Goal: Information Seeking & Learning: Find specific page/section

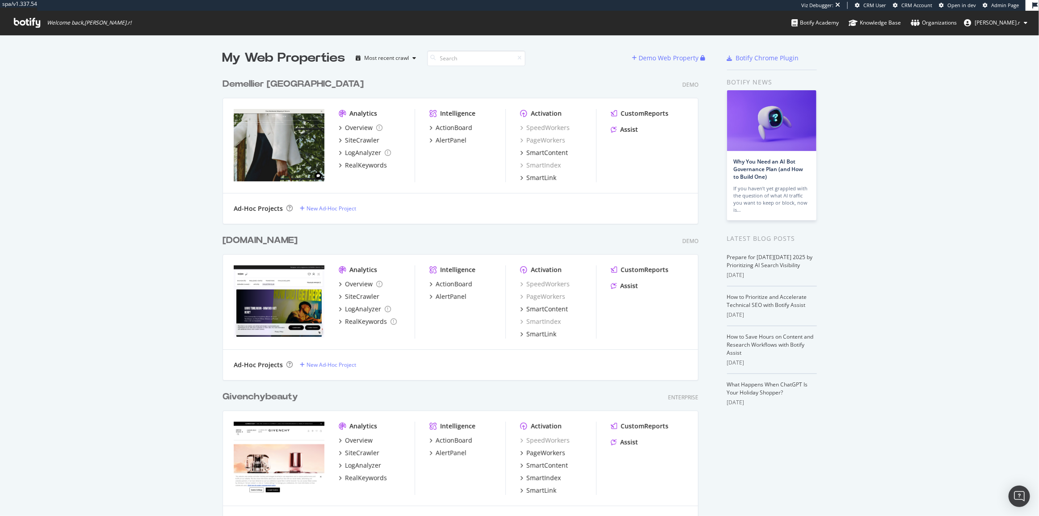
scroll to position [510, 1027]
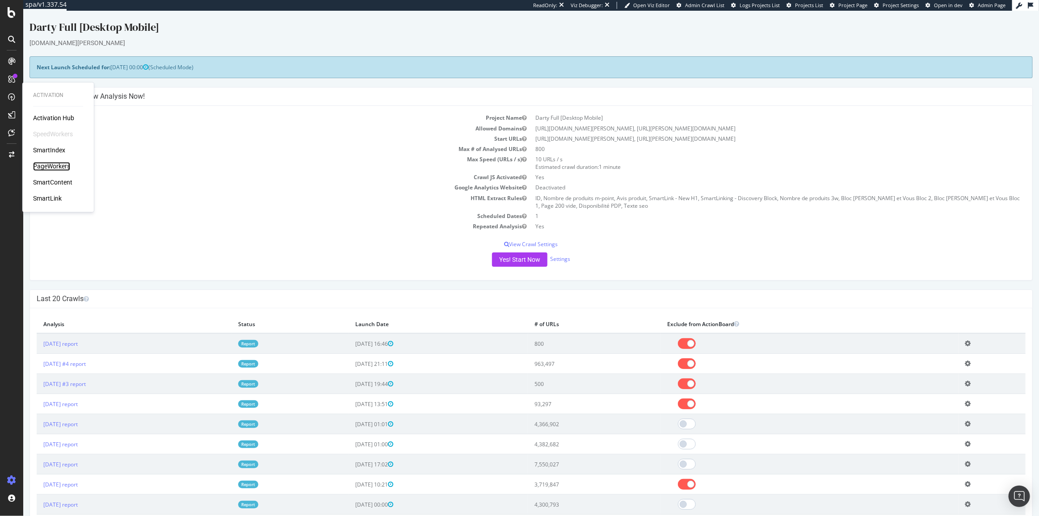
click at [56, 168] on div "PageWorkers" at bounding box center [51, 166] width 37 height 9
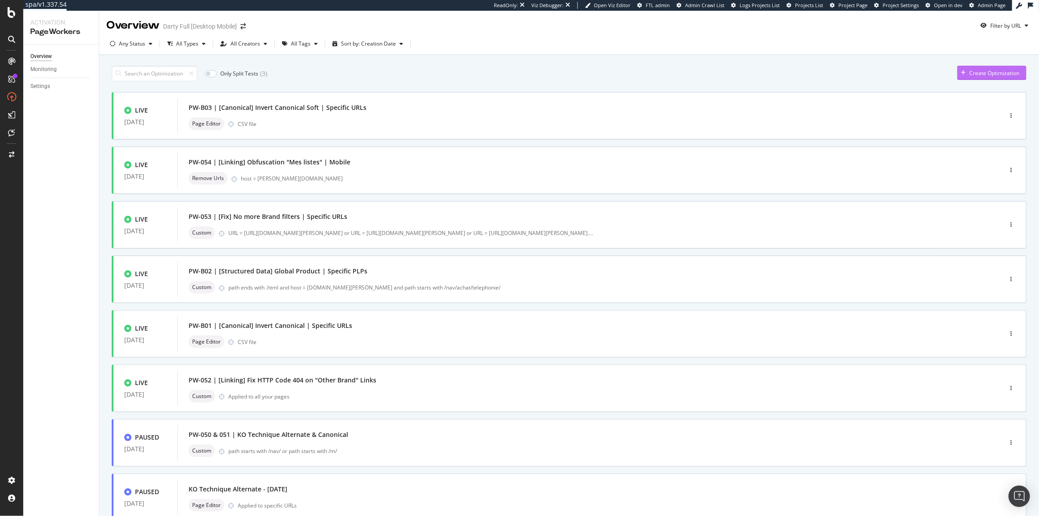
click at [970, 76] on div "Create Optimization" at bounding box center [994, 73] width 50 height 8
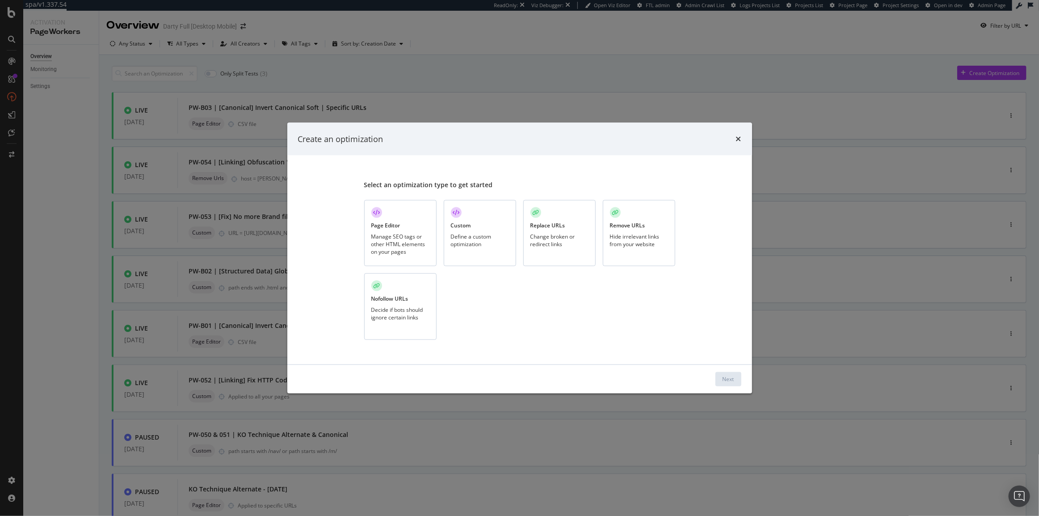
click at [410, 232] on div "Page Editor Manage SEO tags or other HTML elements on your pages" at bounding box center [400, 233] width 72 height 67
click at [737, 378] on button "Next" at bounding box center [729, 379] width 26 height 14
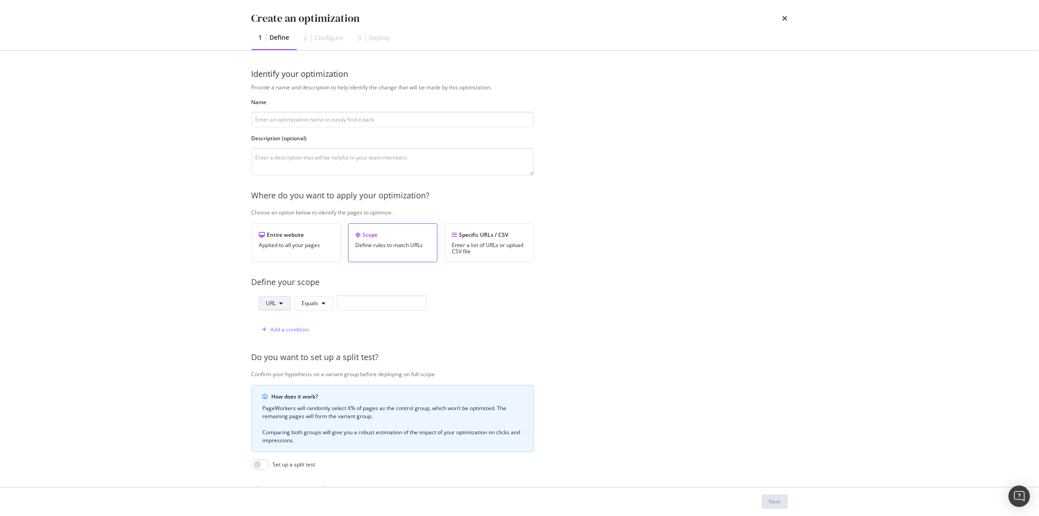
click at [286, 308] on button "URL" at bounding box center [275, 303] width 32 height 14
click at [284, 370] on span "Path" at bounding box center [281, 370] width 31 height 8
click at [322, 295] on div "Provide a name and description to help identify the change that will be made by…" at bounding box center [520, 325] width 536 height 482
click at [322, 304] on button "Equals" at bounding box center [315, 303] width 39 height 14
click at [333, 390] on span "Matches Regex" at bounding box center [329, 387] width 53 height 8
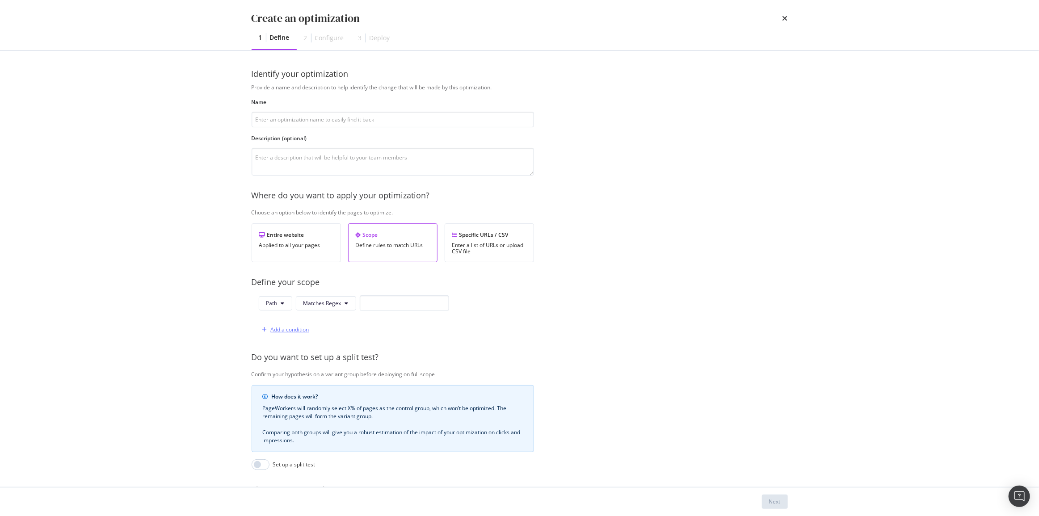
click at [282, 328] on div "Add a condition" at bounding box center [290, 330] width 38 height 8
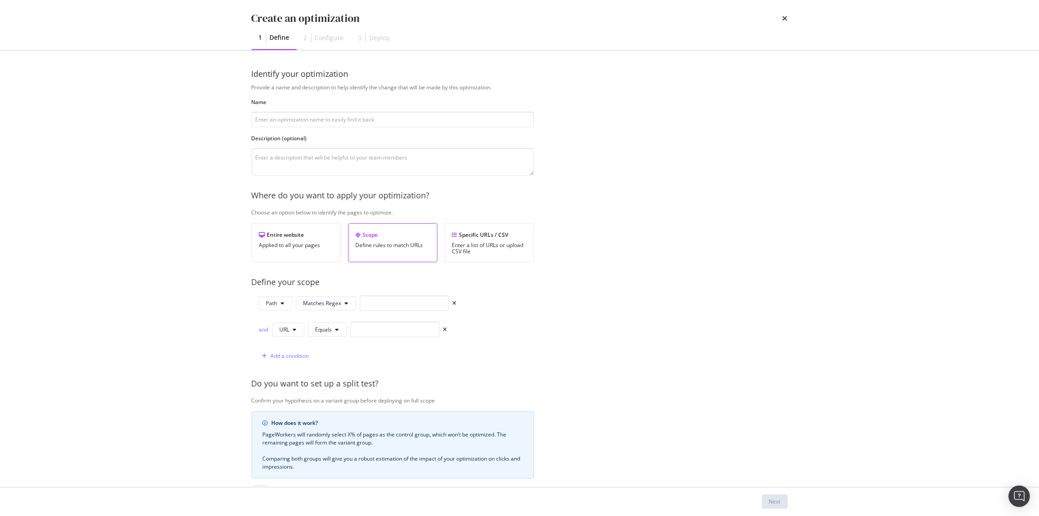
click at [265, 333] on div "and URL Equals" at bounding box center [353, 330] width 189 height 16
click at [263, 331] on div "and" at bounding box center [264, 330] width 10 height 8
click at [277, 335] on button "URL" at bounding box center [288, 330] width 32 height 14
click at [297, 396] on span "Path" at bounding box center [295, 396] width 31 height 8
click at [326, 332] on span "Equals" at bounding box center [325, 330] width 17 height 8
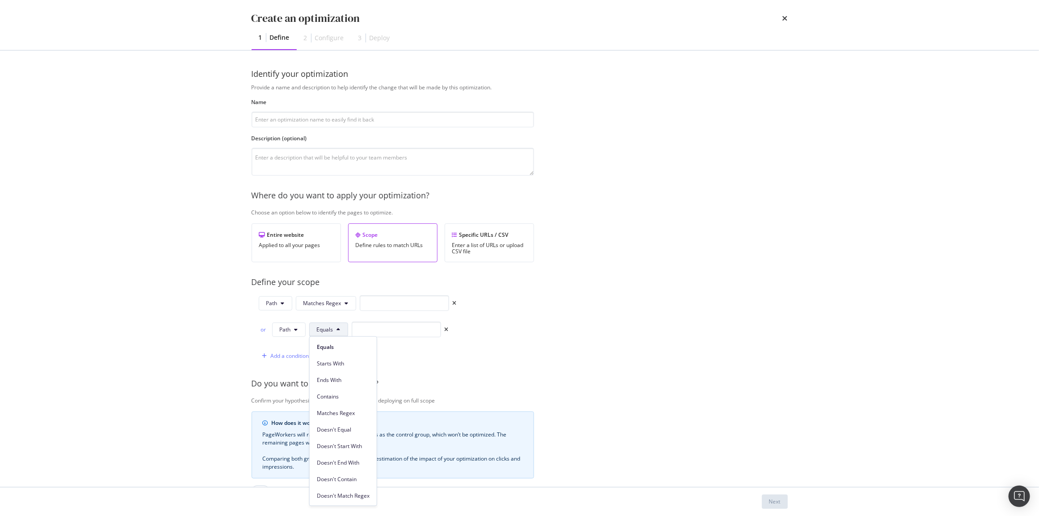
click at [326, 332] on span "Equals" at bounding box center [325, 330] width 17 height 8
click at [310, 331] on button "Equals" at bounding box center [328, 330] width 39 height 14
drag, startPoint x: 353, startPoint y: 409, endPoint x: 354, endPoint y: 403, distance: 5.5
click at [354, 409] on div "Matches Regex" at bounding box center [343, 413] width 67 height 13
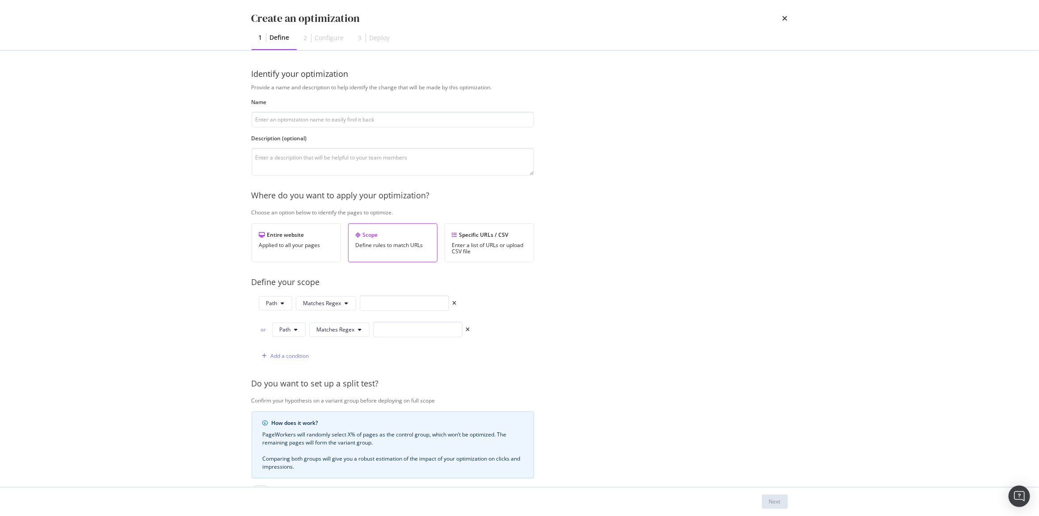
click at [395, 319] on div "Path Matches Regex or Path Matches Regex Add a condition" at bounding box center [361, 329] width 219 height 68
click at [395, 325] on input "modal" at bounding box center [417, 330] width 89 height 16
paste input "\/(m|nav)\/achat\/[a-zA-Z0-9_\-\.\+]+\/[a-zA-Z0-9_\-\.\+]+\/marque_[a-zA-Z0-9|&…"
type input "\/(m|nav)\/achat\/[a-zA-Z0-9_\-\.\+]+\/[a-zA-Z0-9_\-\.\+]+\/marque_[a-zA-Z0-9|&…"
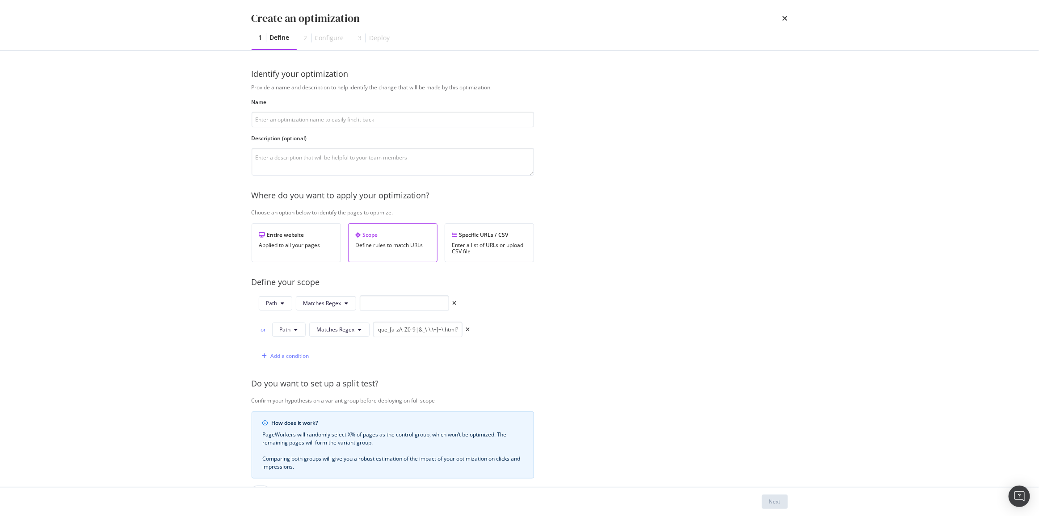
scroll to position [0, 0]
click at [408, 297] on input "modal" at bounding box center [404, 303] width 89 height 16
paste input "(m|nav)\/achat\/[a-zA-Z0-9_\-\.\+]+\/[a-zA-Z0-9_\-\.\+]+\/[a-zA-Z0-9_\-\.\+]+\/…"
type input "(m|nav)\/achat\/[a-zA-Z0-9_\-\.\+]+\/[a-zA-Z0-9_\-\.\+]+\/[a-zA-Z0-9_\-\.\+]+\/…"
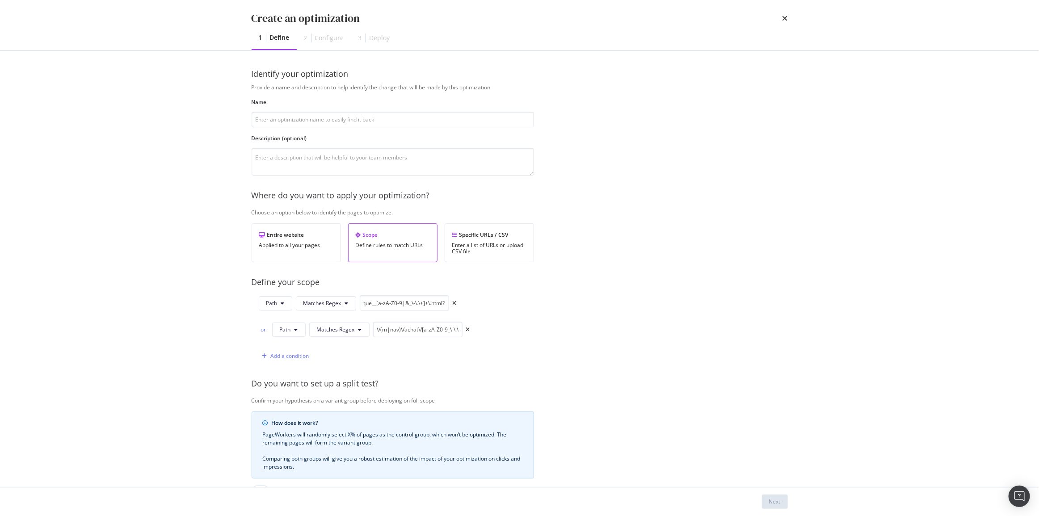
scroll to position [0, 0]
click at [529, 296] on div "Path Matches Regex (m|nav)\/achat\/[a-zA-Z0-9_\-\.\+]+\/[a-zA-Z0-9_\-\.\+]+\/[a…" at bounding box center [393, 329] width 282 height 68
click at [286, 122] on input "modal" at bounding box center [393, 120] width 282 height 16
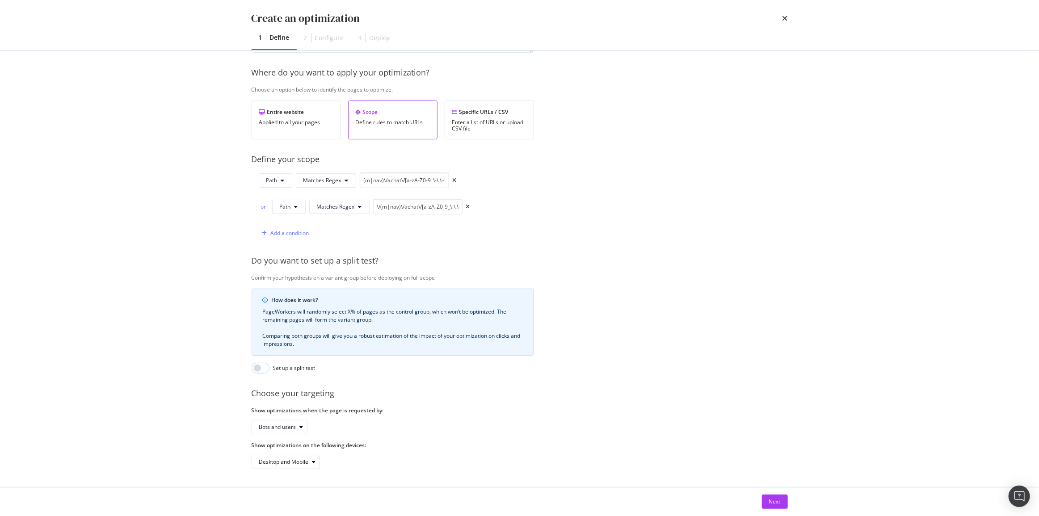
scroll to position [128, 0]
type input "[Fix] Fill Description When Empty"
click at [762, 497] on button "Next" at bounding box center [775, 502] width 26 height 14
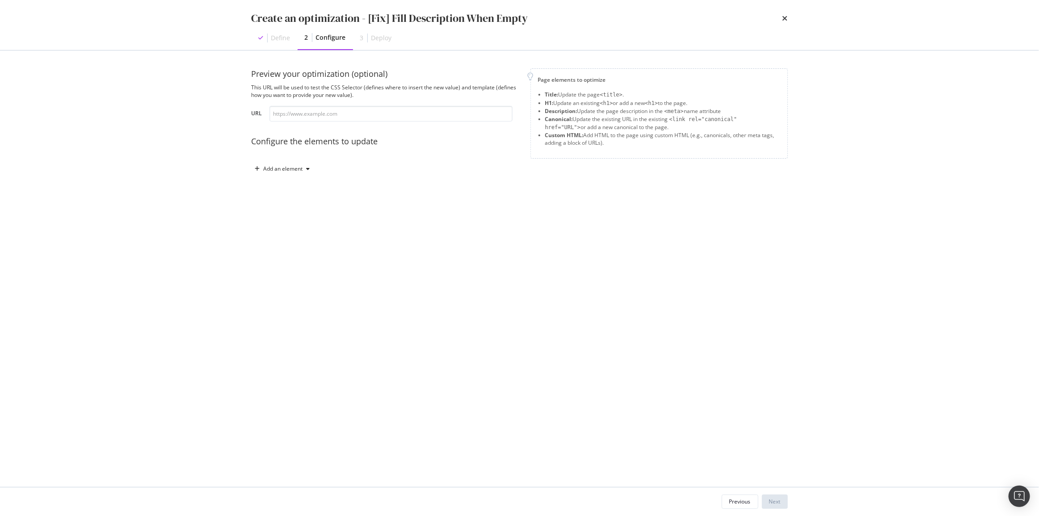
scroll to position [0, 0]
click at [296, 172] on div "Add an element" at bounding box center [283, 168] width 62 height 13
click at [304, 212] on div "Description" at bounding box center [287, 215] width 60 height 11
click at [337, 202] on div "Define your template Enter text or insert data XXXXXXXXXXXXXXXXXXXXXXXXXXXXXXXX…" at bounding box center [374, 229] width 223 height 71
click at [329, 222] on div "modal" at bounding box center [357, 242] width 189 height 69
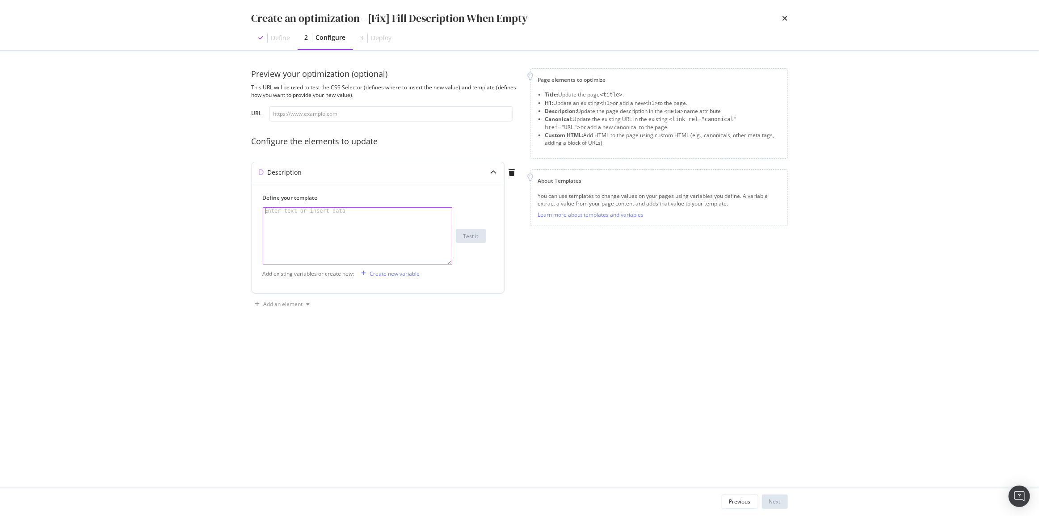
paste textarea "[Nom rubrique ou famille] [marque] ✓ SAV 7j/7, 24 h/24, Retrait magasin, Livrai…"
type textarea "[Nom rubrique ou famille] [marque] ✓ SAV 7j/7, 24 h/24, Retrait magasin, Livrai…"
click at [387, 274] on div "Create new variable" at bounding box center [395, 274] width 50 height 8
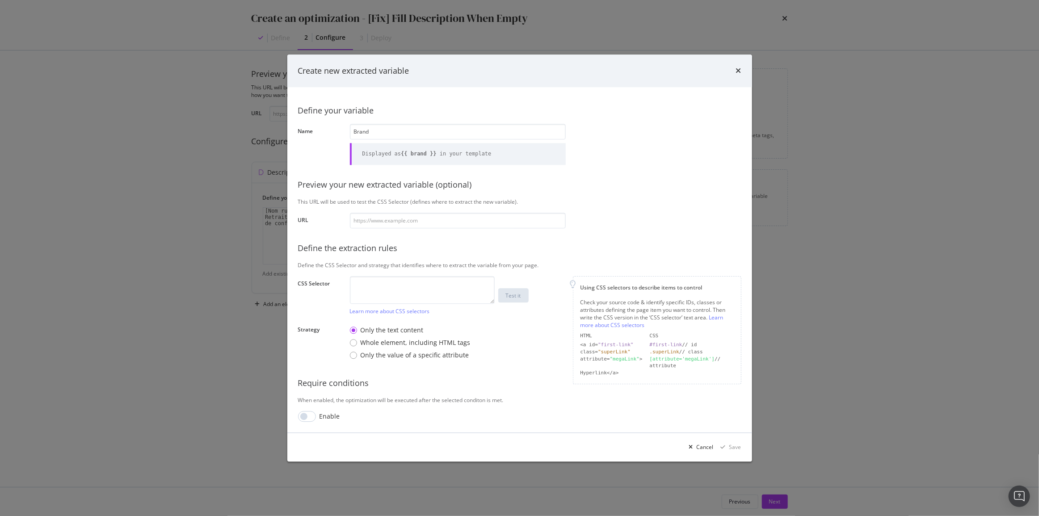
type input "Brand"
click at [469, 294] on textarea "modal" at bounding box center [422, 290] width 145 height 28
type textarea ".brand"
click at [442, 221] on input "modal" at bounding box center [458, 221] width 216 height 16
paste input "[URL][DOMAIN_NAME][PERSON_NAME]"
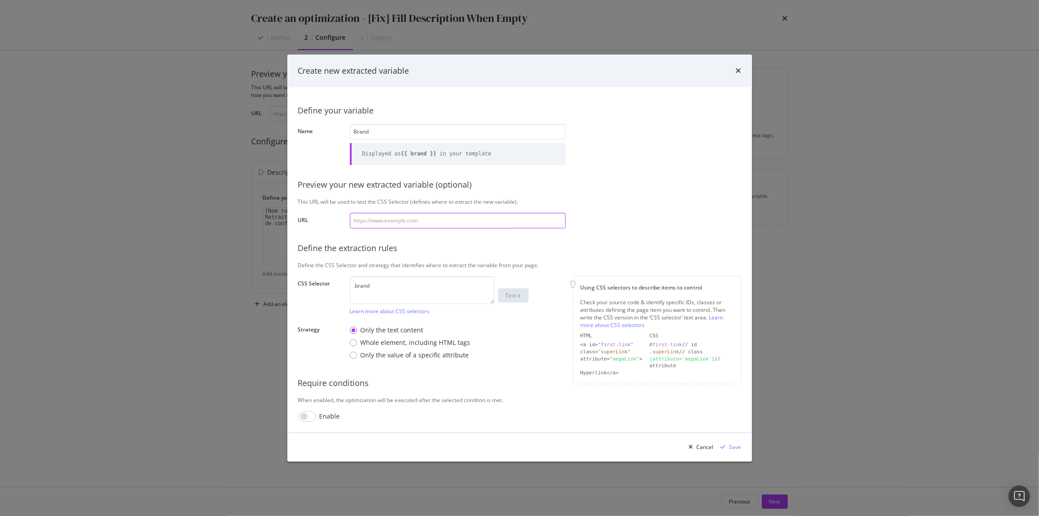
type input "[URL][DOMAIN_NAME][PERSON_NAME]"
click at [523, 297] on button "Test it" at bounding box center [513, 296] width 30 height 14
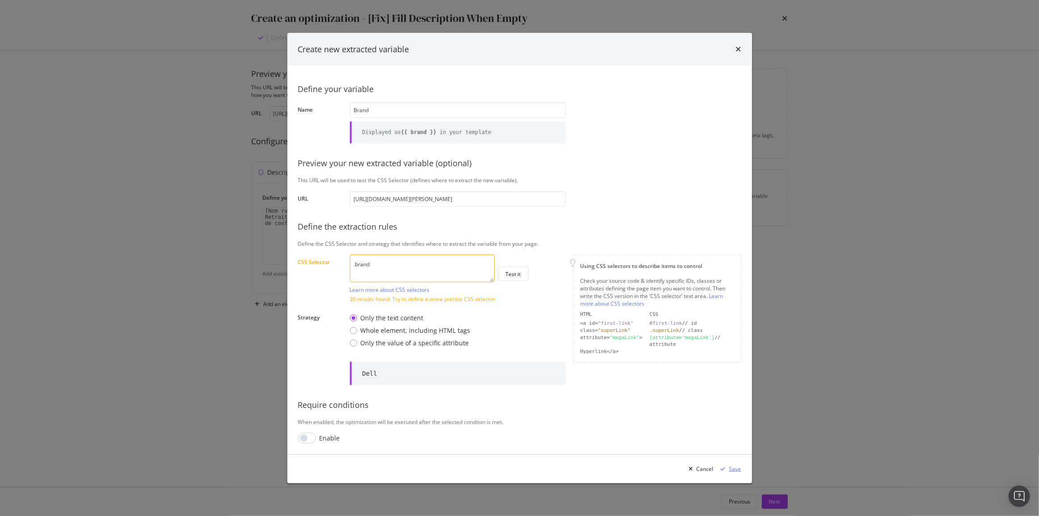
click at [737, 472] on div "Save" at bounding box center [735, 469] width 12 height 8
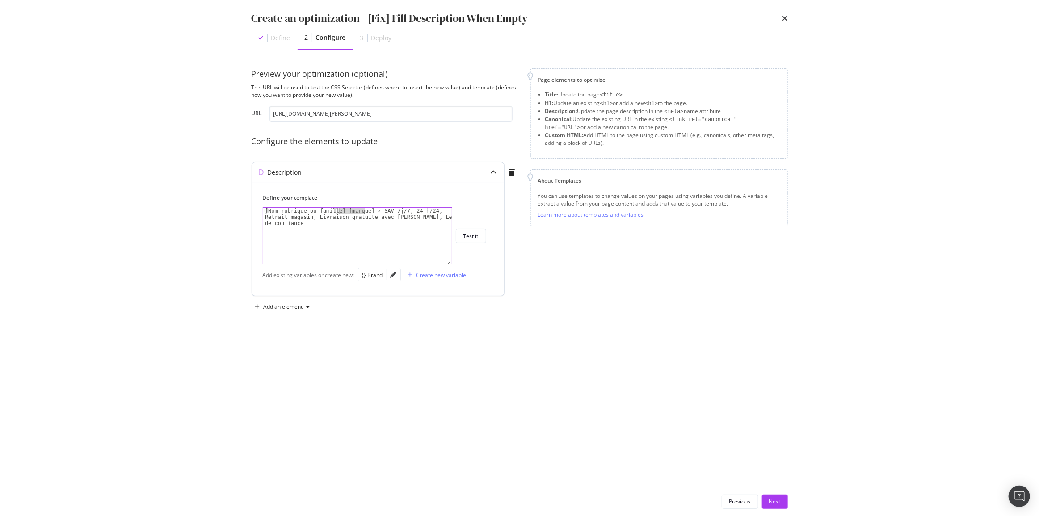
drag, startPoint x: 364, startPoint y: 212, endPoint x: 340, endPoint y: 211, distance: 24.2
click at [340, 211] on div "[Nom rubrique ou famille] [marque] ✓ SAV 7j/7, 24 h/24, Retrait magasin, Livrai…" at bounding box center [357, 255] width 189 height 94
click at [373, 272] on div "{} Brand" at bounding box center [372, 275] width 21 height 8
click at [341, 208] on div "[Nom rubrique ou famille] {{ brand }} ✓ SAV 7j/7, 24 h/24, Retrait magasin, Liv…" at bounding box center [357, 255] width 189 height 94
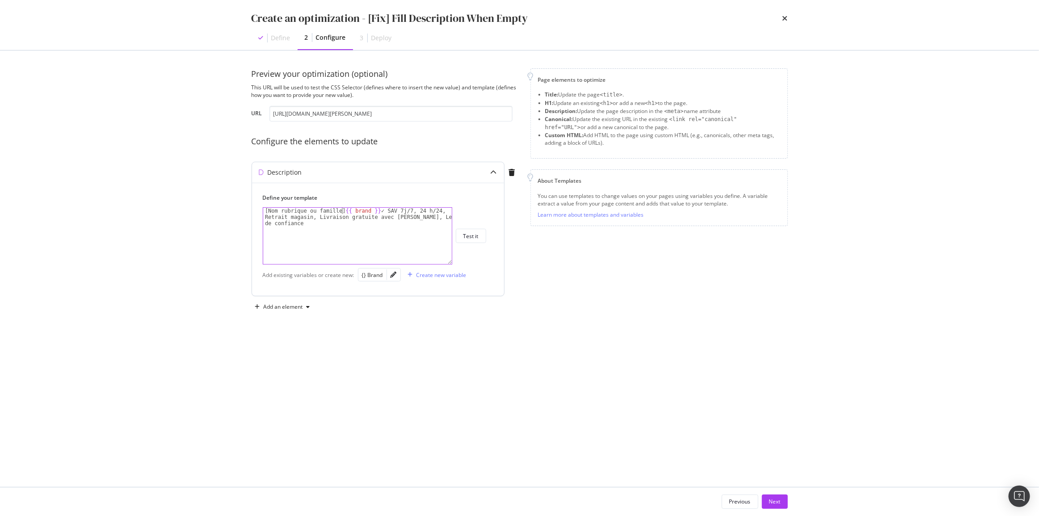
type textarea "[Nom rubrique ou famille] {{ brand }} ✓ SAV 7j/7, 24 h/24, Retrait magasin, Liv…"
click at [413, 275] on div "modal" at bounding box center [410, 274] width 12 height 5
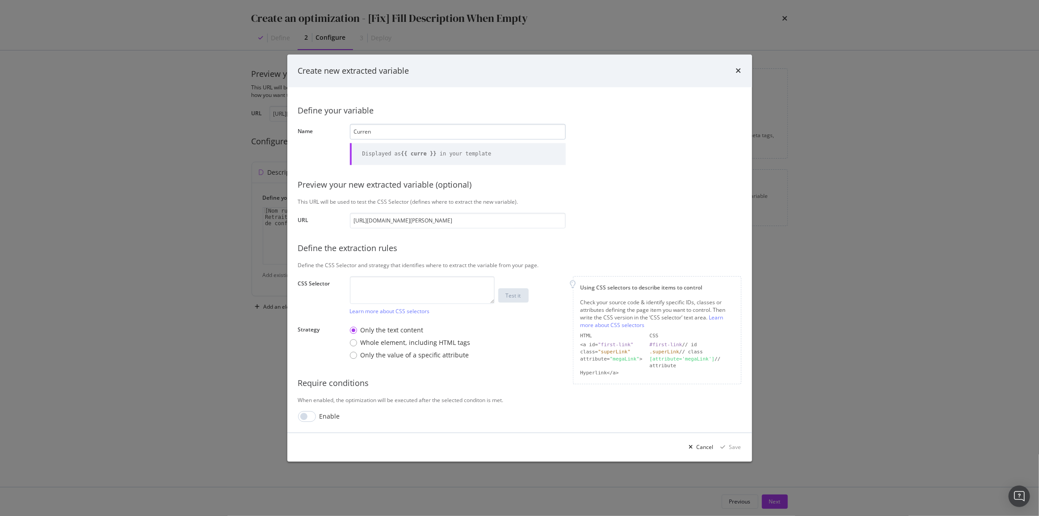
type input "Current"
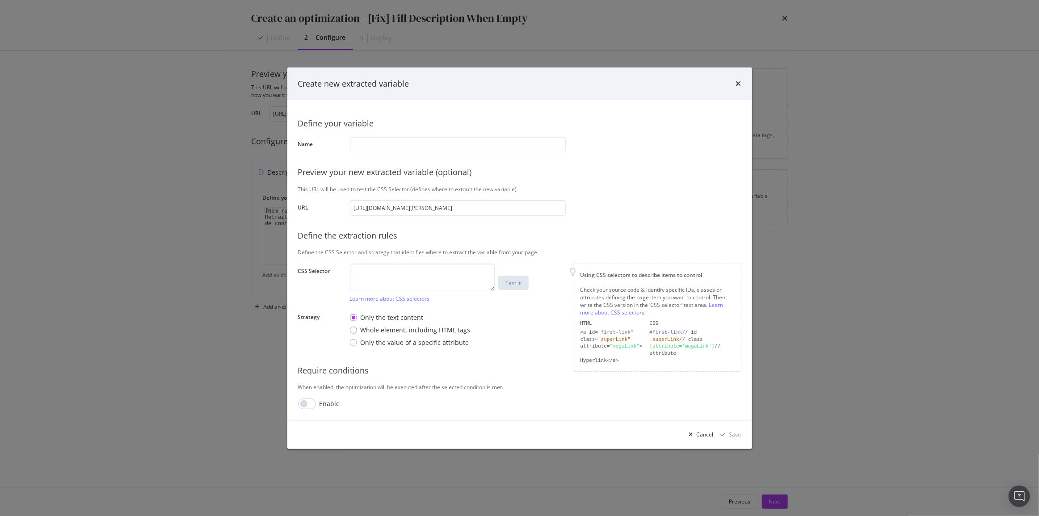
click at [733, 81] on div "Create new extracted variable" at bounding box center [519, 84] width 443 height 12
click at [738, 82] on icon "times" at bounding box center [738, 83] width 5 height 7
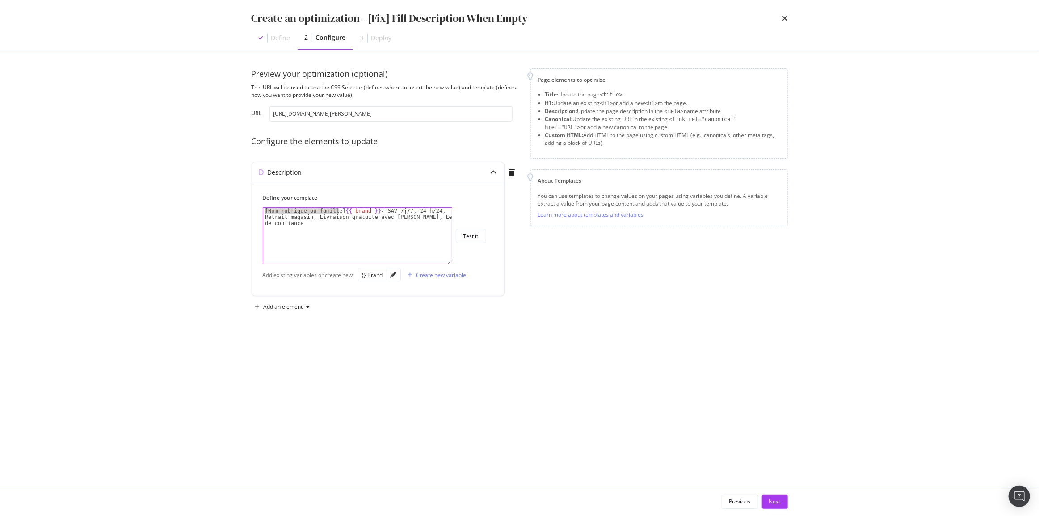
drag, startPoint x: 337, startPoint y: 211, endPoint x: 242, endPoint y: 210, distance: 95.7
click at [242, 210] on div "Preview your optimization (optional) This URL will be used to test the CSS Sele…" at bounding box center [520, 269] width 572 height 437
click at [337, 210] on div "[Nom rubrique ou famille] {{ brand }} ✓ SAV 7j/7, 24 h/24, Retrait magasin, Liv…" at bounding box center [357, 236] width 189 height 56
drag, startPoint x: 338, startPoint y: 211, endPoint x: 213, endPoint y: 214, distance: 125.6
click at [214, 214] on div "Create an optimization - [Fix] Fill Description When Empty Define 2 Configure 3…" at bounding box center [519, 258] width 1039 height 516
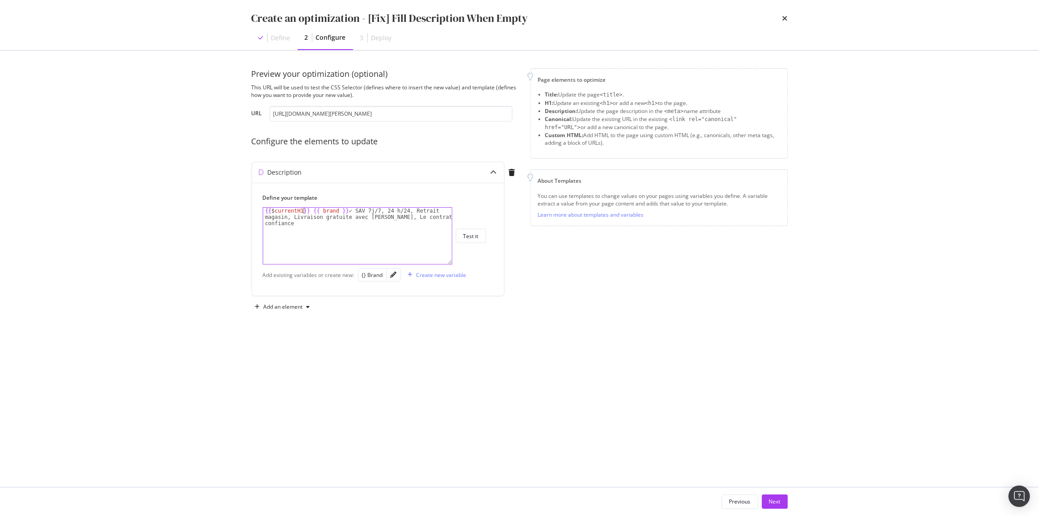
scroll to position [0, 4]
drag, startPoint x: 313, startPoint y: 212, endPoint x: 349, endPoint y: 210, distance: 35.8
click at [349, 210] on div "{{ $ currentH1 }} {{ brand }} ✓ SAV 7j/7, 24 h/24, Retrait magasin, Livraison g…" at bounding box center [357, 255] width 189 height 94
type textarea "{{ $currentH1 }} ✓ SAV 7j/7, 24 h/24, Retrait magasin, Livraison gratuite avec …"
click at [422, 275] on div "Create new variable" at bounding box center [442, 275] width 50 height 8
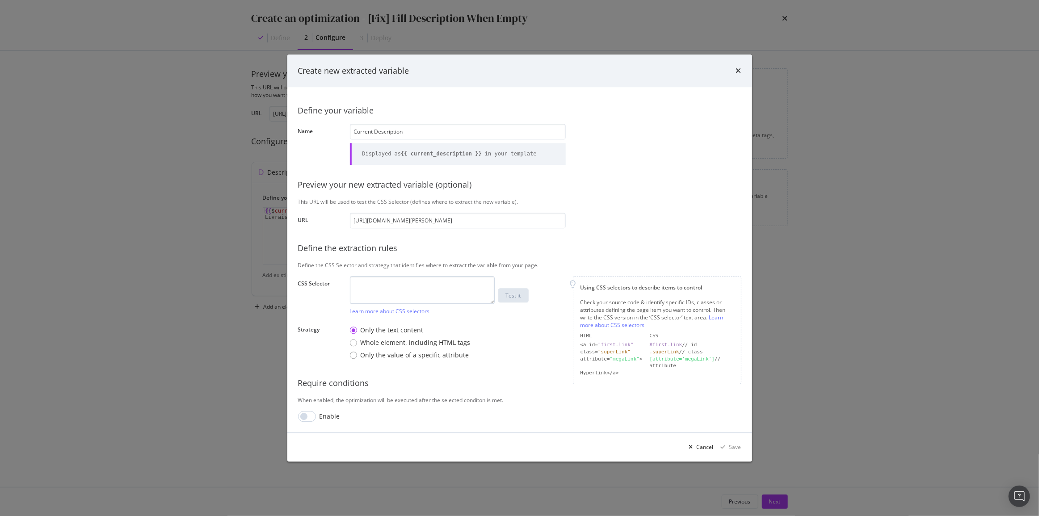
type input "Current Description"
click at [413, 282] on textarea "modal" at bounding box center [422, 290] width 145 height 28
type textarea "head > meta[name="description"]"
drag, startPoint x: 530, startPoint y: 296, endPoint x: 523, endPoint y: 296, distance: 6.3
click at [528, 296] on div "head > meta[name="description"] Learn more about CSS selectors Test it" at bounding box center [458, 295] width 216 height 39
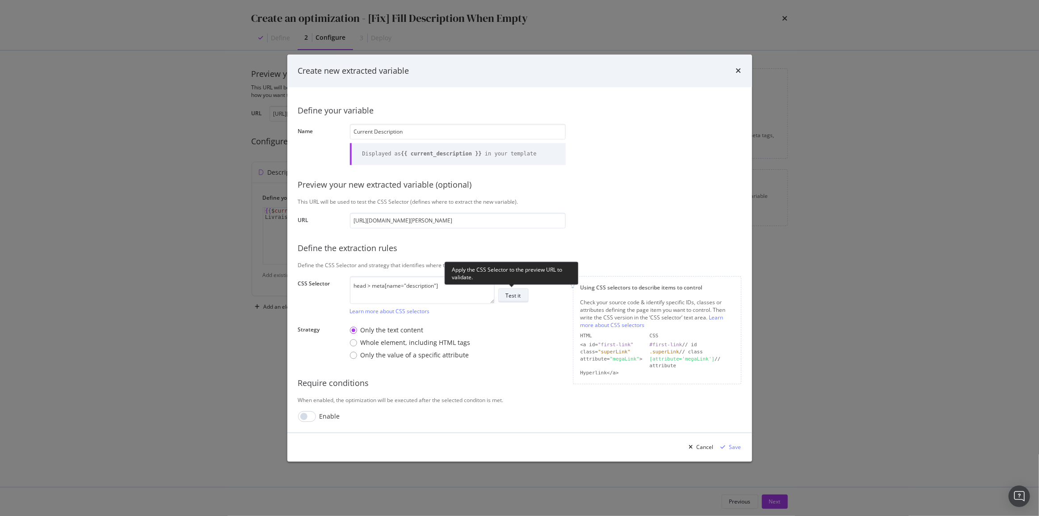
click at [511, 296] on div "Test it" at bounding box center [513, 296] width 15 height 8
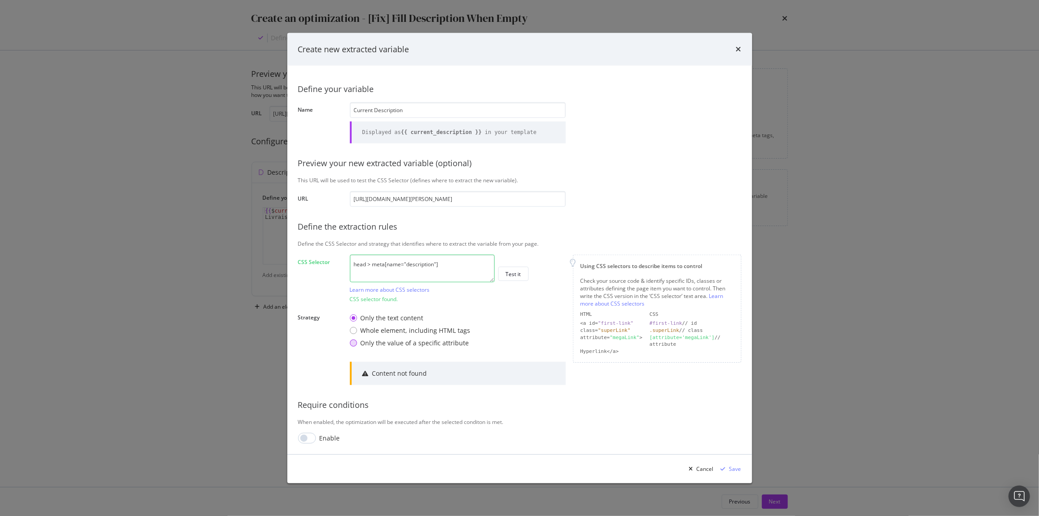
click at [393, 345] on div "Only the value of a specific attribute" at bounding box center [415, 343] width 109 height 9
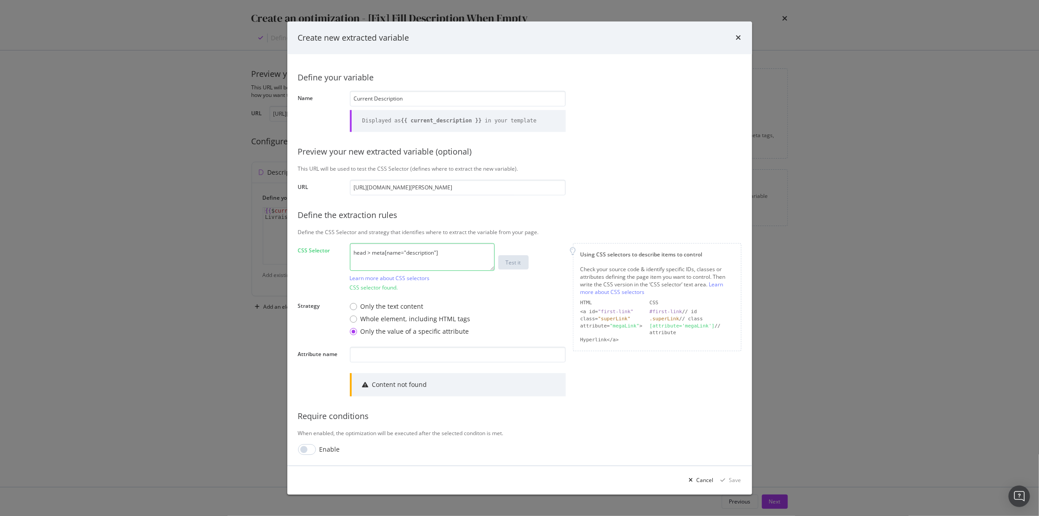
click at [393, 345] on div "Define your variable Name Current Description Displayed as {{ current_descripti…" at bounding box center [519, 260] width 443 height 390
click at [393, 350] on input "modal" at bounding box center [458, 355] width 216 height 16
type input "content"
click at [518, 268] on div "Test it" at bounding box center [513, 263] width 15 height 13
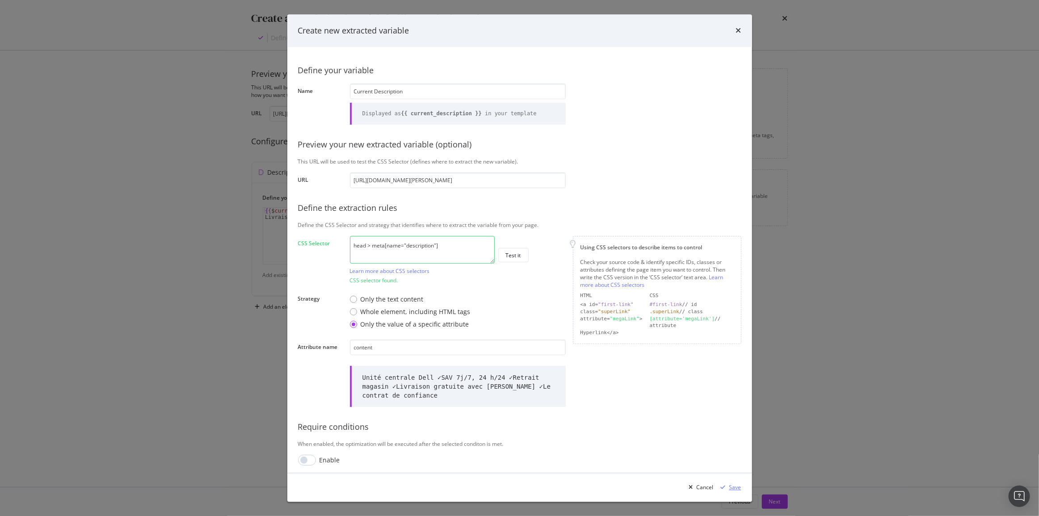
click at [727, 482] on div "Save" at bounding box center [729, 487] width 24 height 13
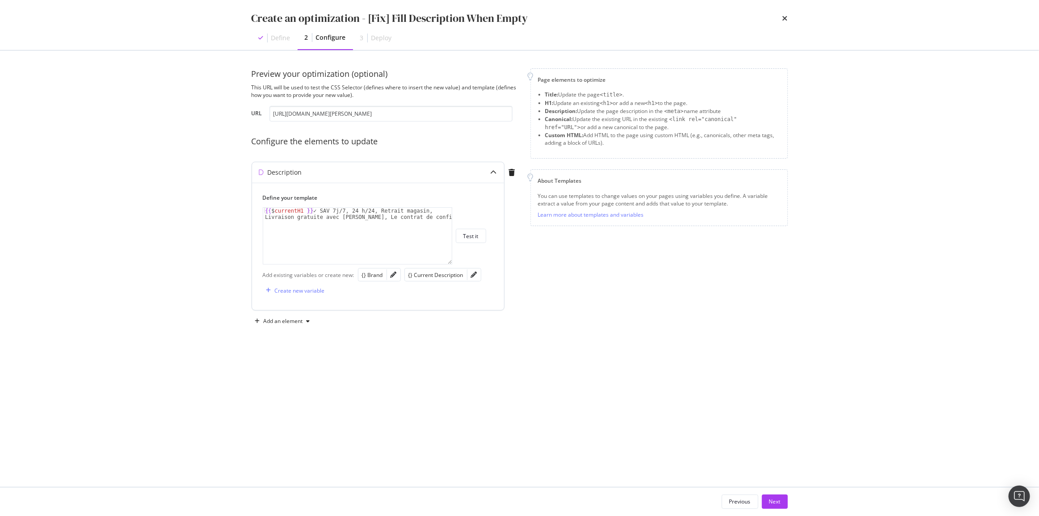
click at [263, 212] on div "{{ $ currentH1 }} ✓ SAV 7j/7, 24 h/24, Retrait magasin, Livraison gratuite avec…" at bounding box center [357, 248] width 189 height 81
click at [365, 209] on div "{% if current_description == "" %} {{ $ currentH1 }} ✓ SAV 7j/7, 24 h/24, Retra…" at bounding box center [357, 255] width 189 height 94
type textarea "{{ $currentH1 }} ✓ SAV 7j/7, 24 h/24, Retrait magasin, Livraison gratuite avec …"
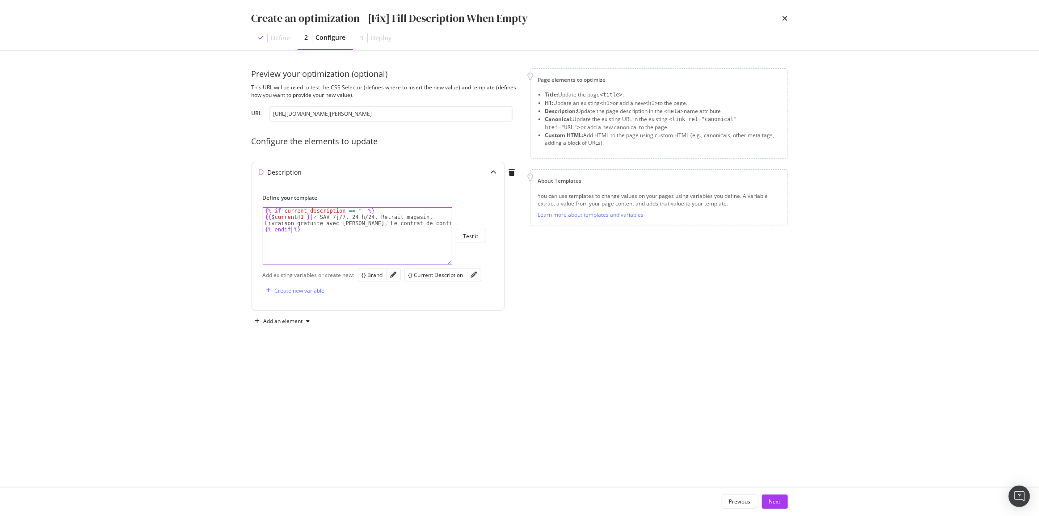
click at [281, 210] on div "{% if current_description == "" %} {{ $ currentH1 }} ✓ SAV 7j/7, 24 h/24, Retra…" at bounding box center [357, 242] width 189 height 69
click at [436, 225] on div "{% if ! current_description or current_description == "" %} {{ $ currentH1 }} ✓…" at bounding box center [357, 242] width 189 height 69
type textarea "{{ $currentH1 }} ✓ SAV 7j/7, 24 h/24, Retrait magasin, Livraison gratuite avec …"
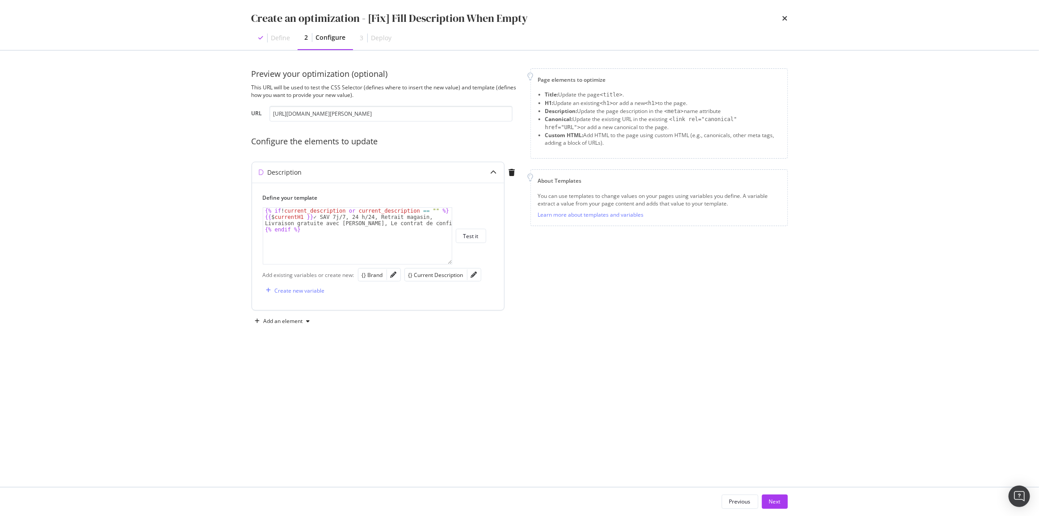
click at [397, 277] on div "modal" at bounding box center [393, 275] width 13 height 13
click at [391, 278] on div "modal" at bounding box center [393, 275] width 13 height 13
click at [392, 273] on icon "pencil" at bounding box center [394, 275] width 6 height 6
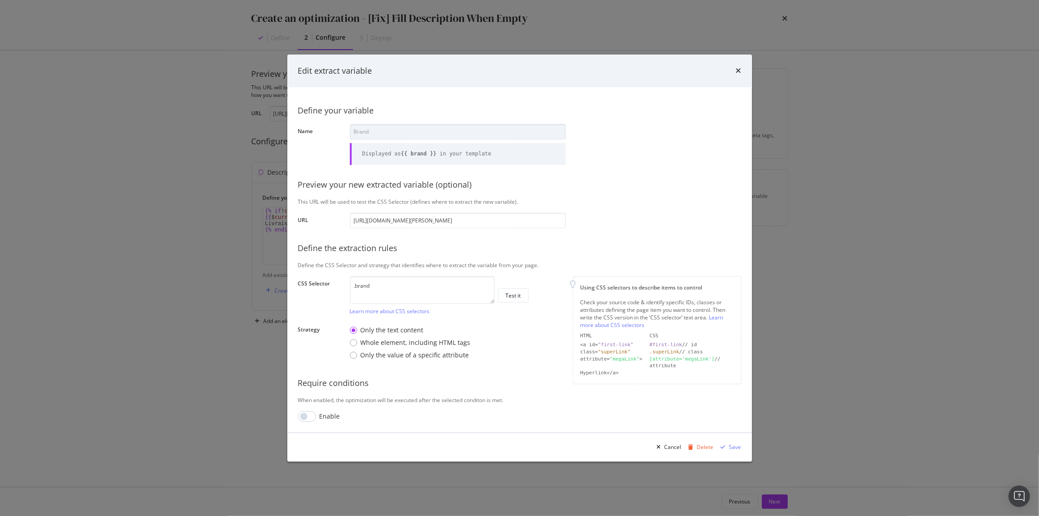
scroll to position [0, 45]
click at [708, 452] on div "Delete" at bounding box center [699, 447] width 29 height 13
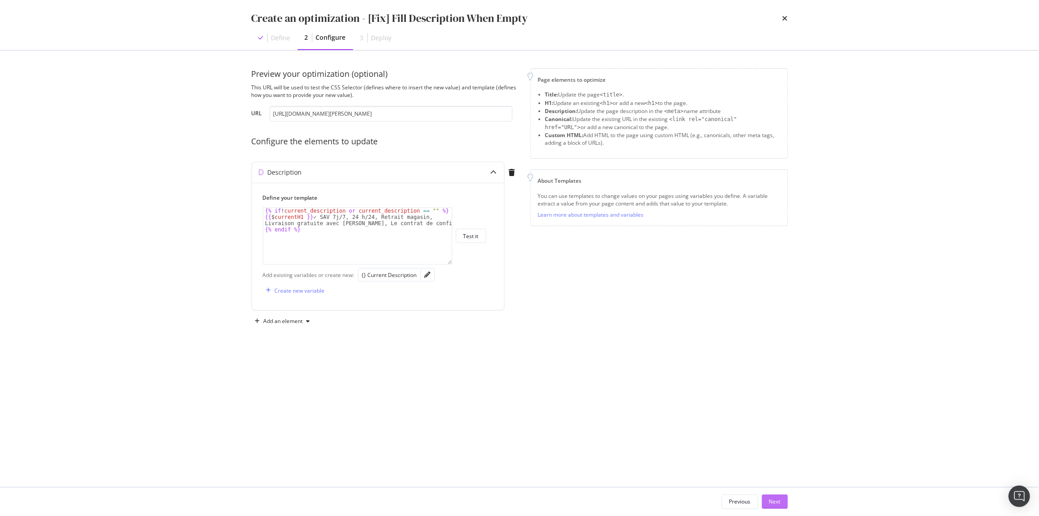
click at [771, 497] on div "Next" at bounding box center [775, 501] width 12 height 13
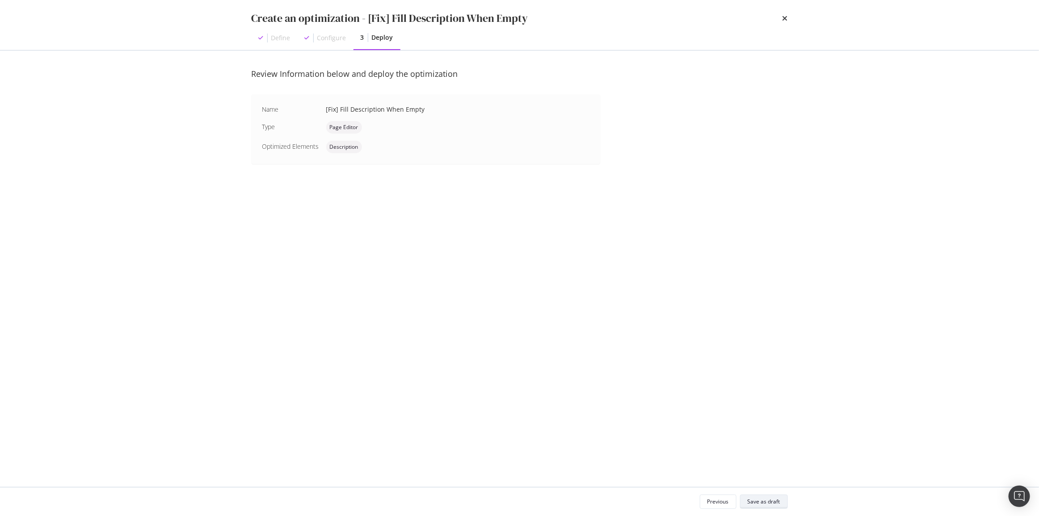
click at [774, 499] on div "Save as draft" at bounding box center [764, 502] width 33 height 8
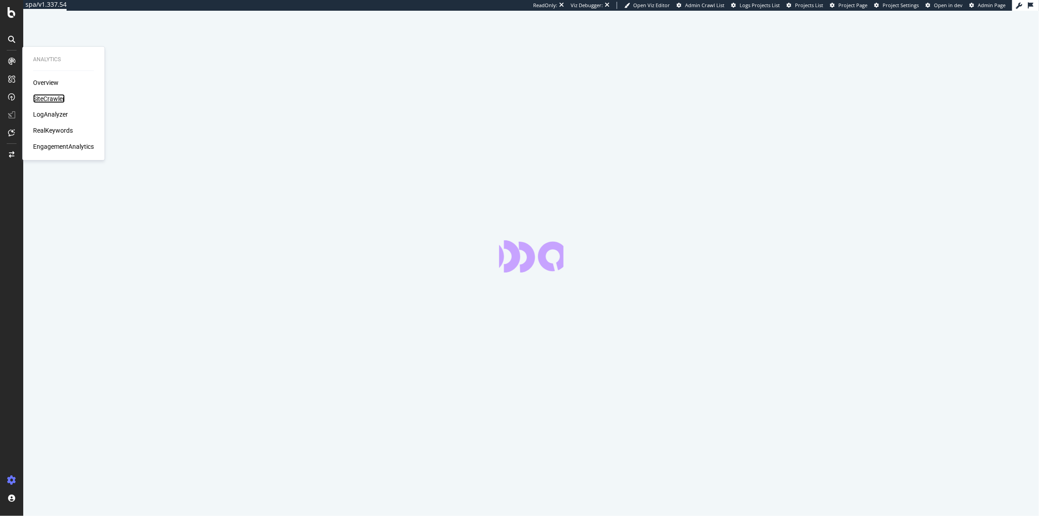
click at [62, 96] on div "SiteCrawler" at bounding box center [49, 98] width 32 height 9
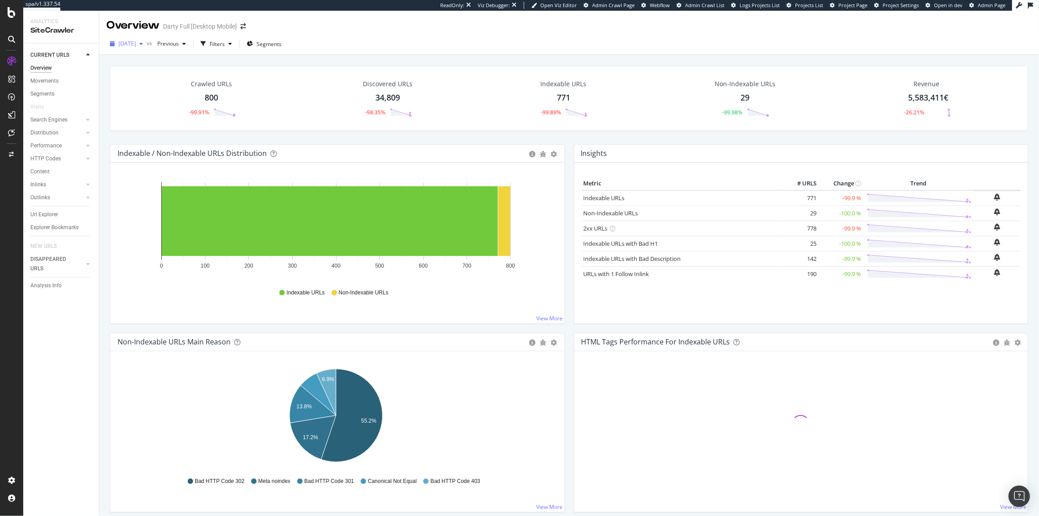
click at [141, 49] on div "[DATE]" at bounding box center [126, 43] width 40 height 13
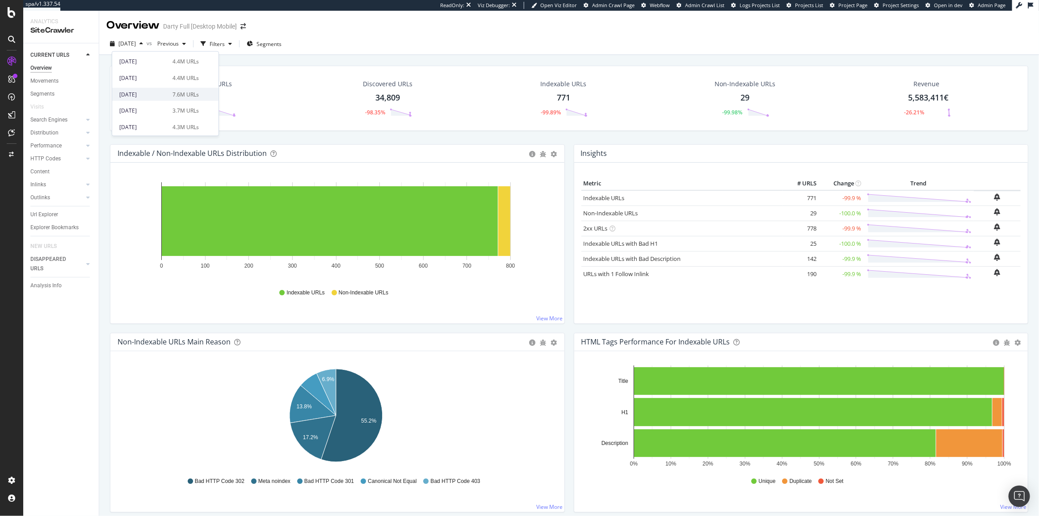
scroll to position [40, 0]
click at [161, 100] on div "[DATE]" at bounding box center [143, 102] width 48 height 8
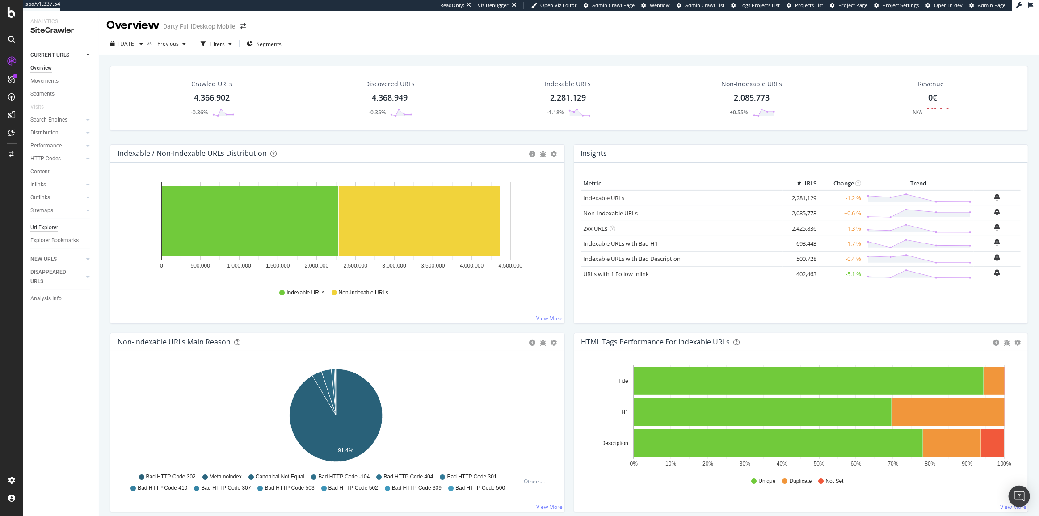
click at [40, 230] on div "Url Explorer" at bounding box center [44, 227] width 28 height 9
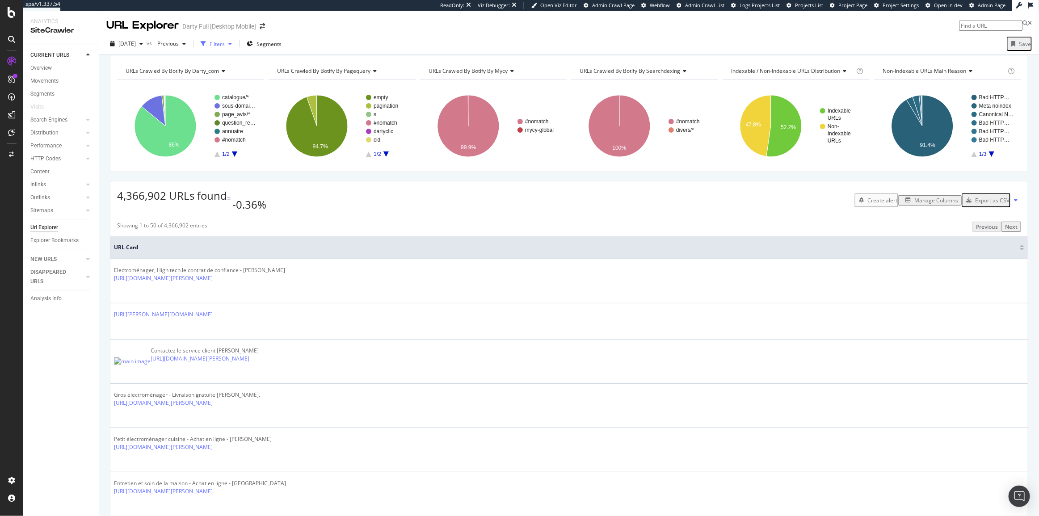
click at [236, 45] on div "button" at bounding box center [230, 43] width 11 height 5
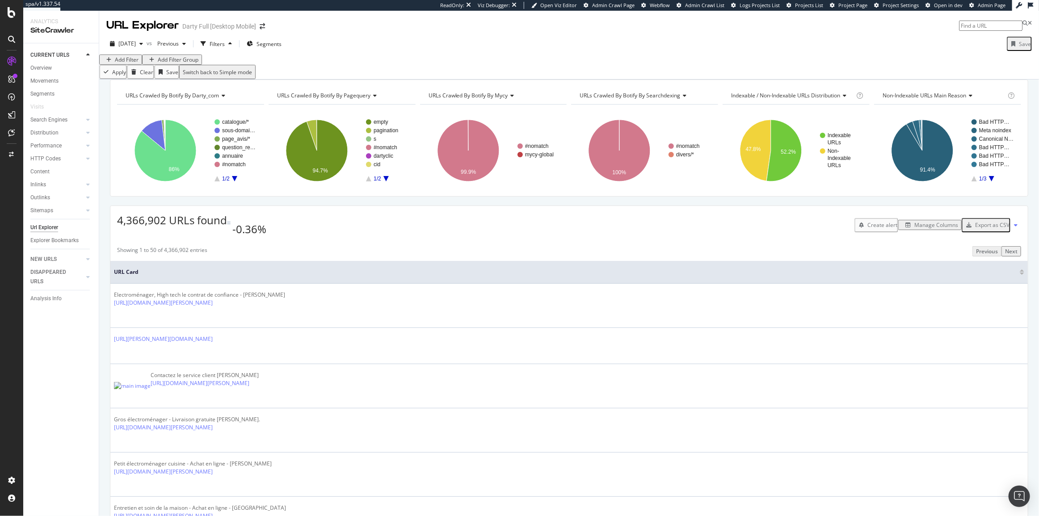
click at [137, 63] on div "Add Filter" at bounding box center [127, 60] width 24 height 8
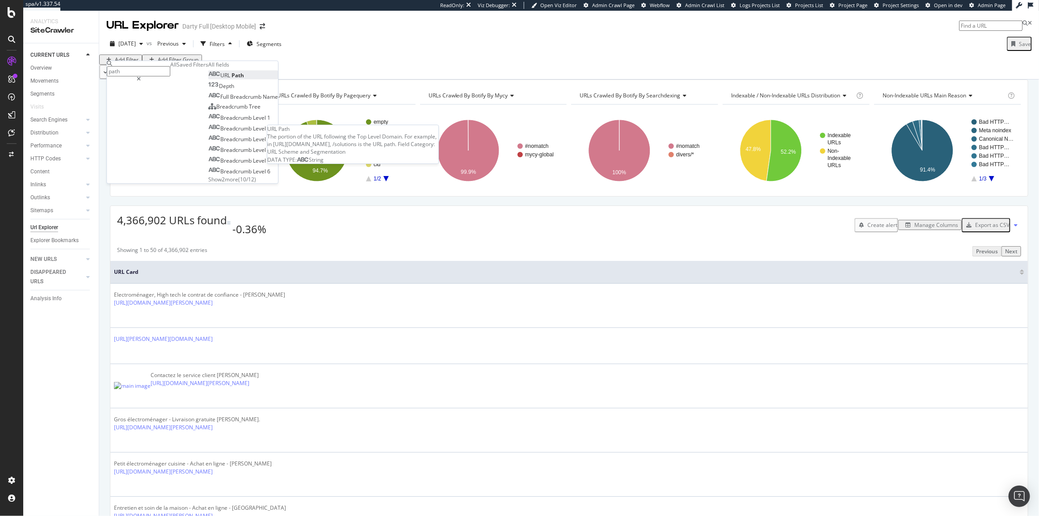
type input "path"
click at [232, 80] on span "Path" at bounding box center [238, 76] width 13 height 8
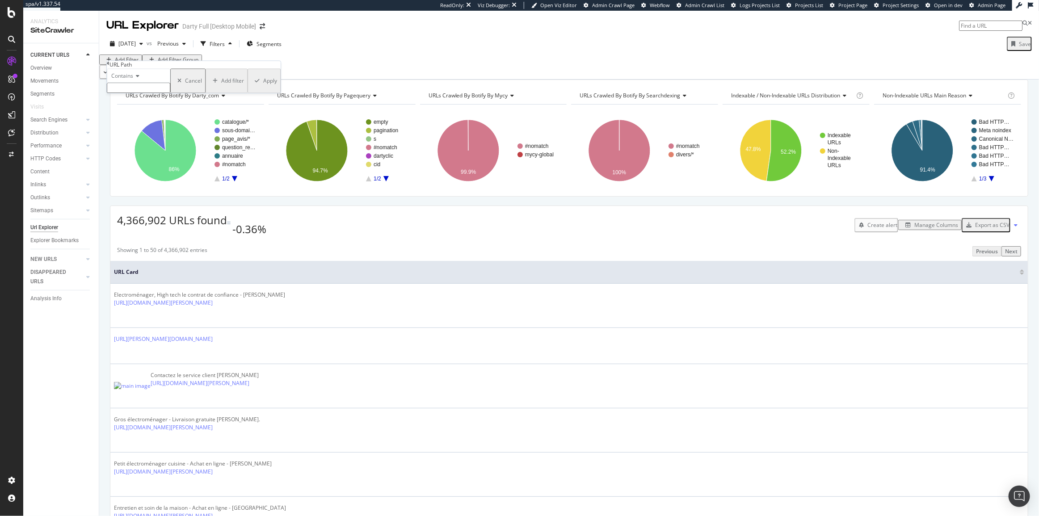
click at [156, 93] on input "text" at bounding box center [138, 88] width 63 height 10
paste input "(m|nav)\/achat\/[a-zA-Z0-9_\-\.\+]+\/[a-zA-Z0-9_\-\.\+]+\/[a-zA-Z0-9_\-\.\+]+\/…"
type input "(m|nav)\/achat\/[a-zA-Z0-9_\-\.\+]+\/[a-zA-Z0-9_\-\.\+]+\/[a-zA-Z0-9_\-\.\+]+\/…"
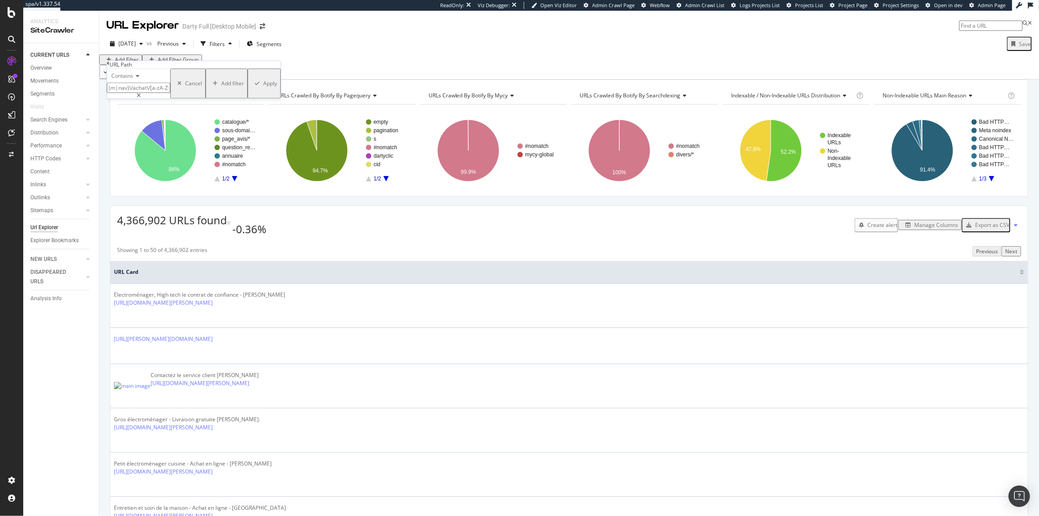
click at [143, 83] on div "Contains" at bounding box center [138, 76] width 63 height 14
click at [158, 168] on div "Matches regex" at bounding box center [138, 163] width 63 height 9
click at [263, 88] on div "Apply" at bounding box center [270, 84] width 14 height 8
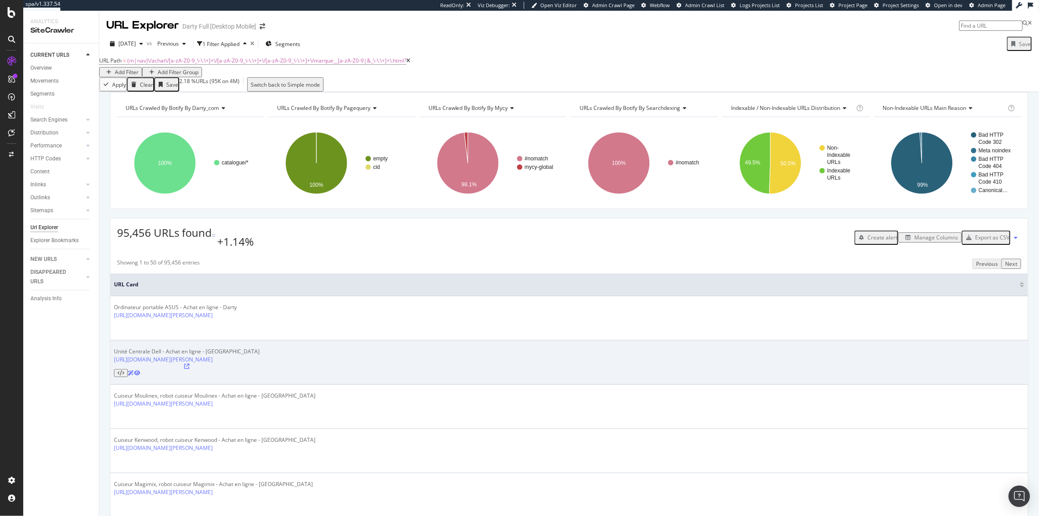
click at [190, 364] on icon at bounding box center [186, 366] width 5 height 5
